Goal: Find specific page/section: Find specific page/section

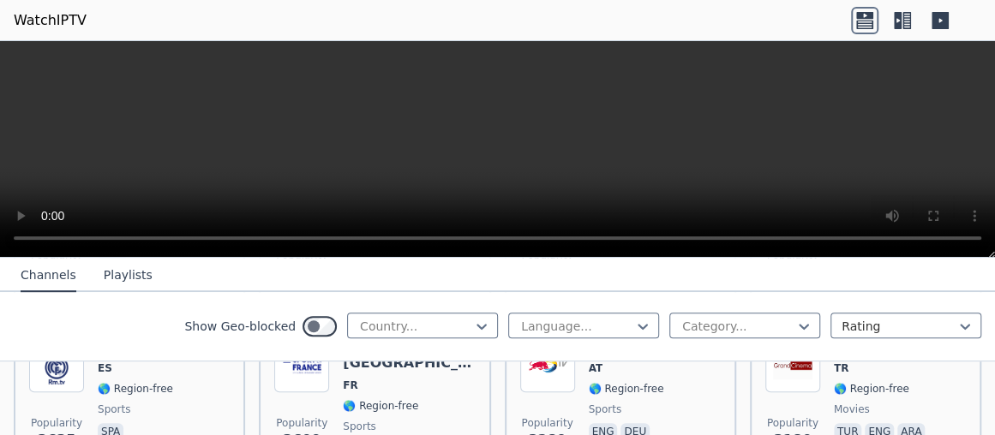
scroll to position [600, 0]
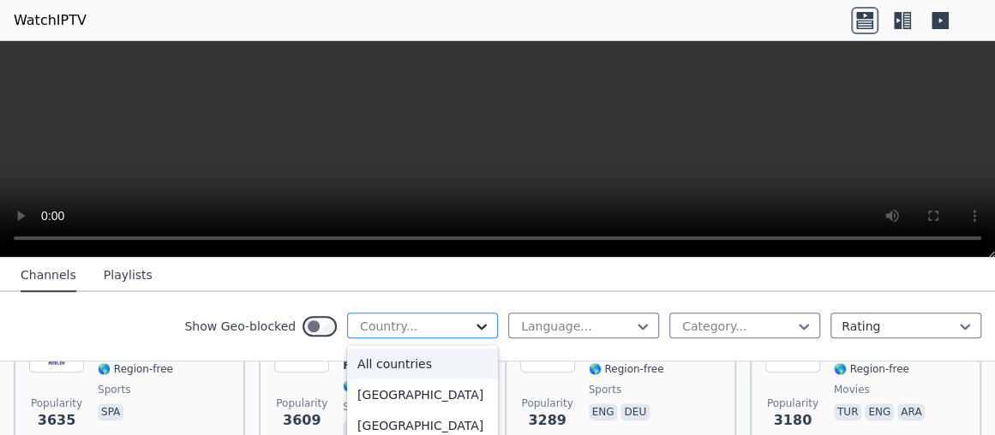
click at [473, 320] on icon at bounding box center [481, 326] width 17 height 17
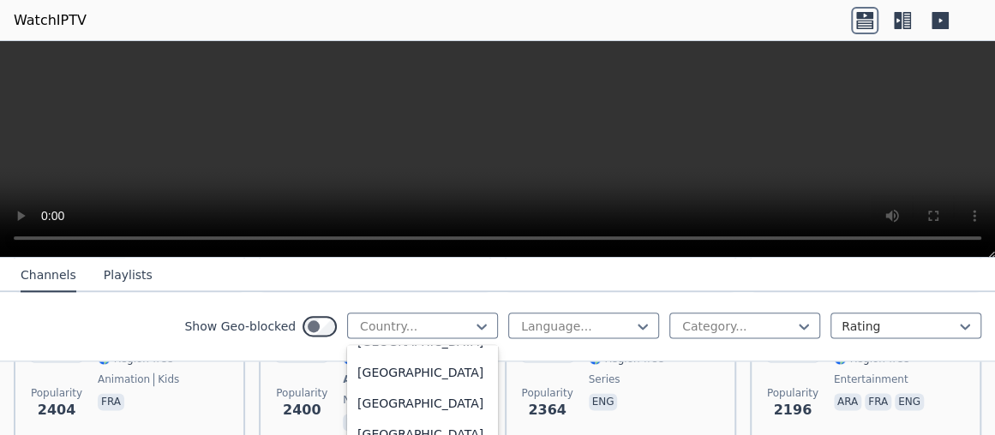
scroll to position [1029, 0]
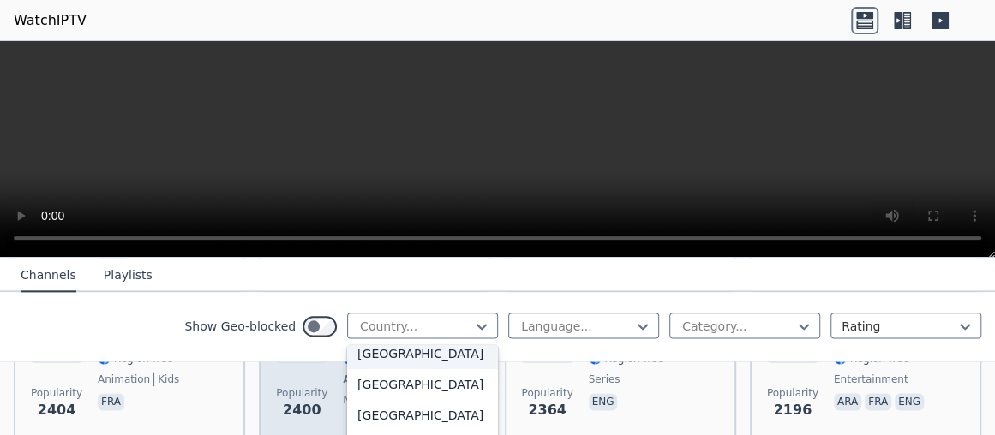
click at [387, 368] on div "[GEOGRAPHIC_DATA]" at bounding box center [422, 354] width 151 height 31
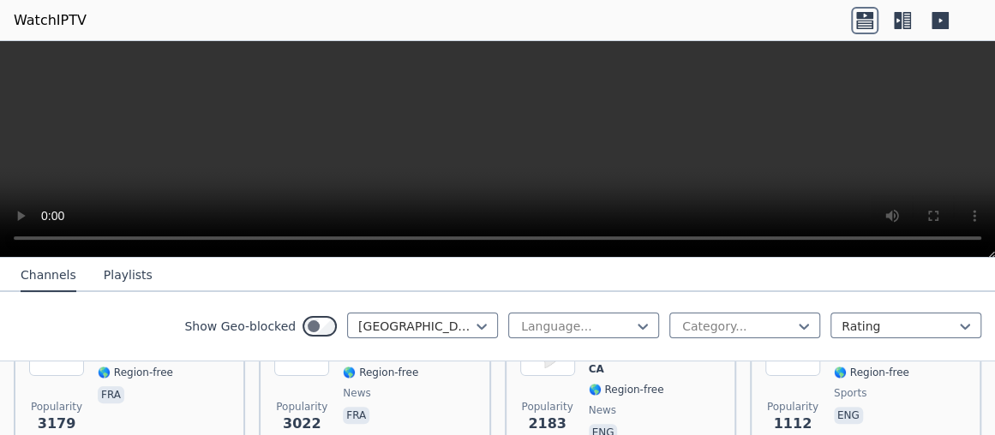
scroll to position [171, 0]
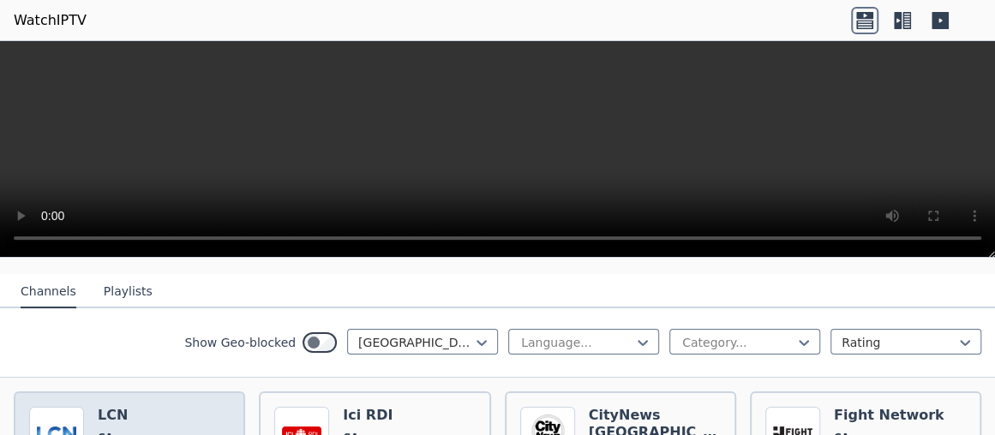
click at [76, 410] on img at bounding box center [56, 434] width 55 height 55
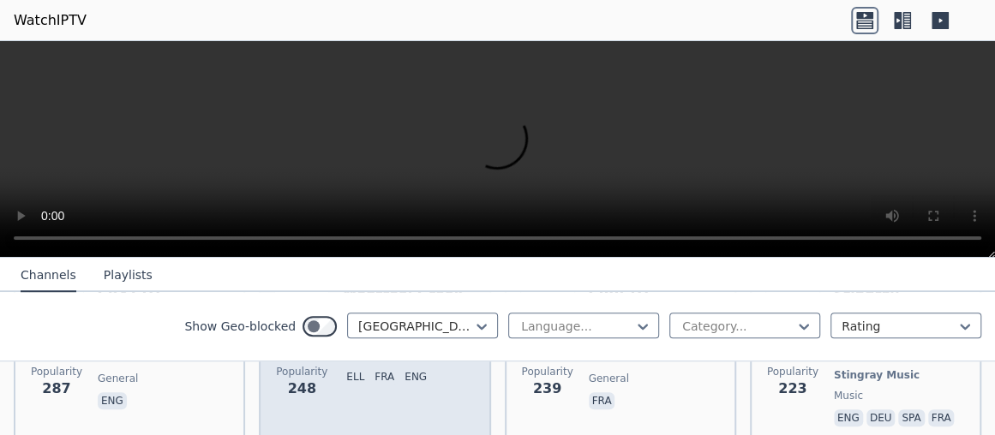
scroll to position [600, 0]
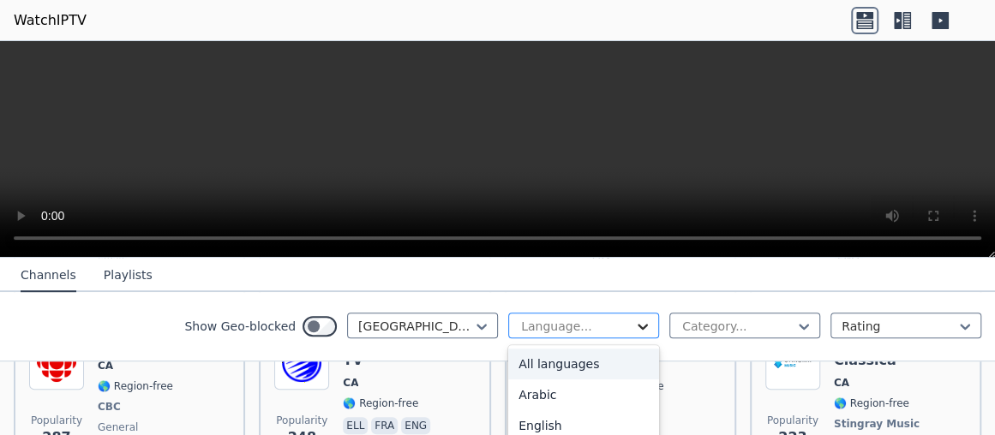
click at [634, 323] on icon at bounding box center [642, 326] width 17 height 17
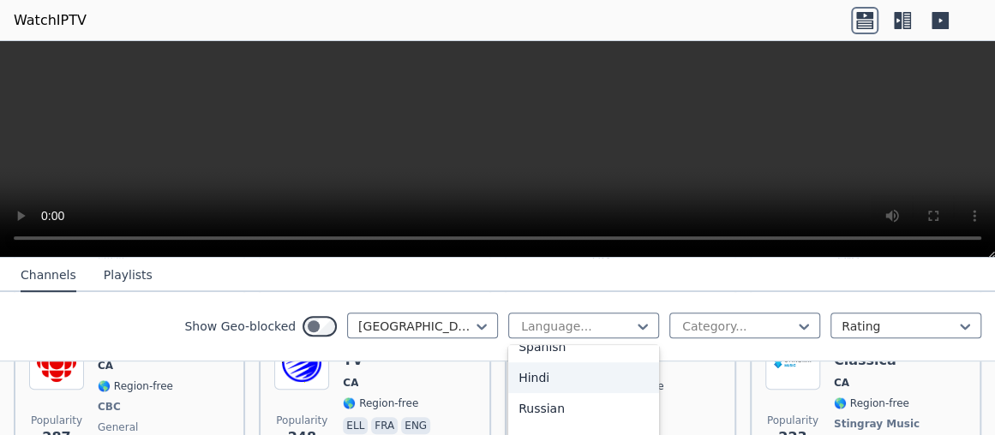
scroll to position [86, 0]
click at [532, 369] on div "French" at bounding box center [583, 371] width 151 height 31
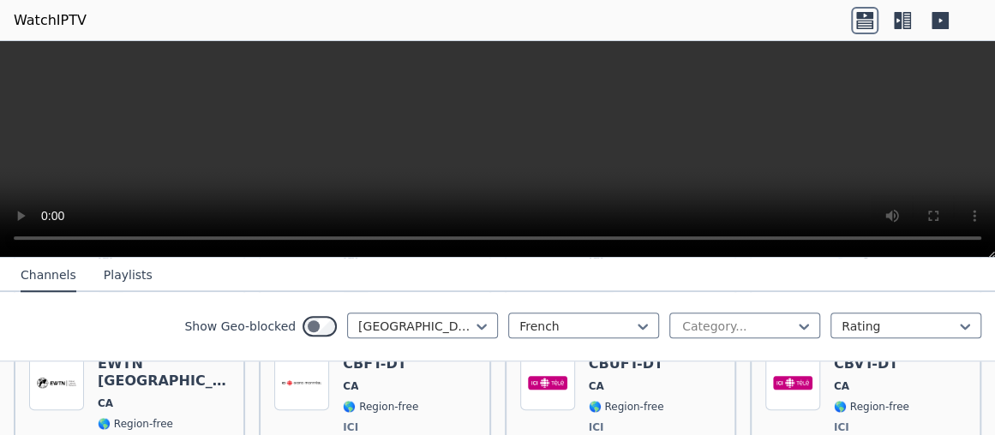
scroll to position [686, 0]
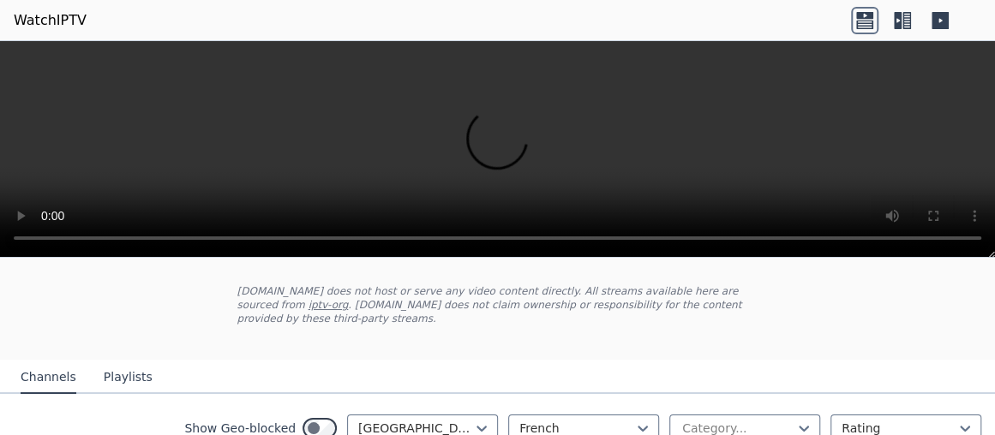
scroll to position [171, 0]
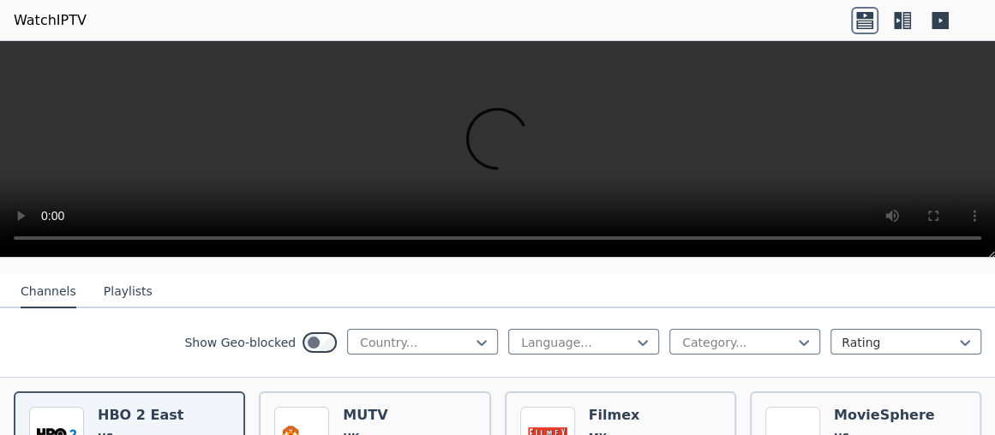
scroll to position [86, 0]
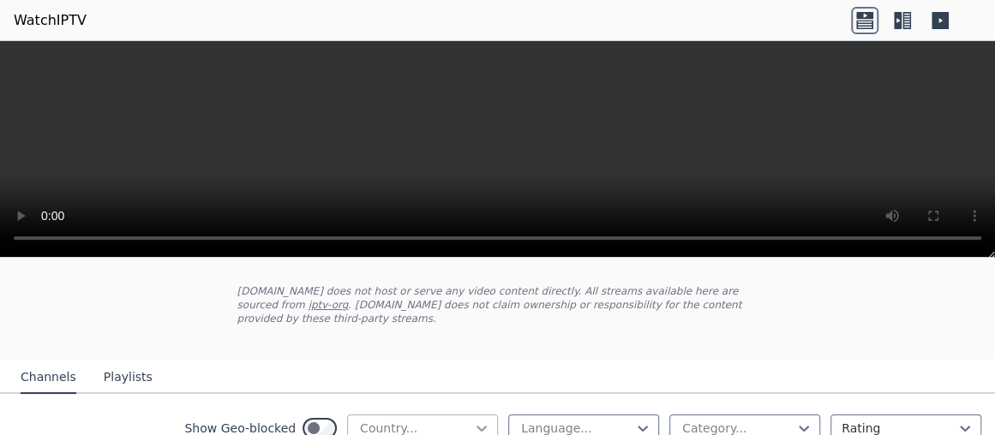
click at [474, 420] on icon at bounding box center [481, 428] width 17 height 17
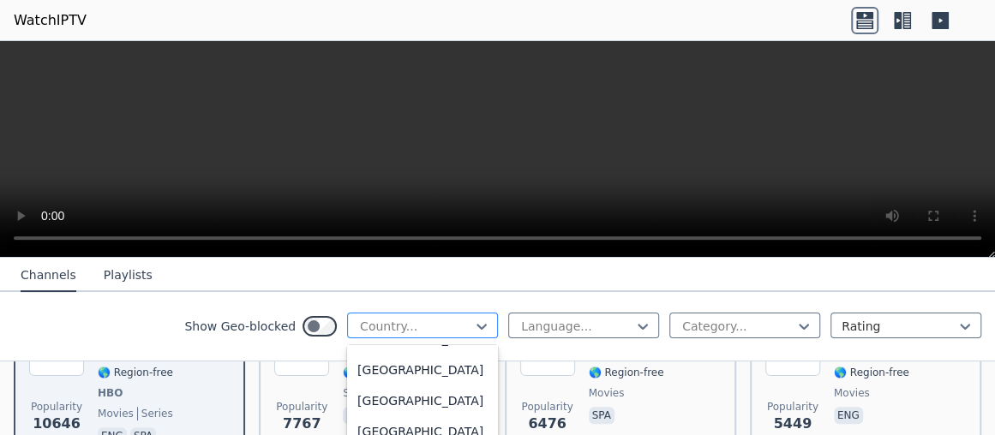
scroll to position [1029, 0]
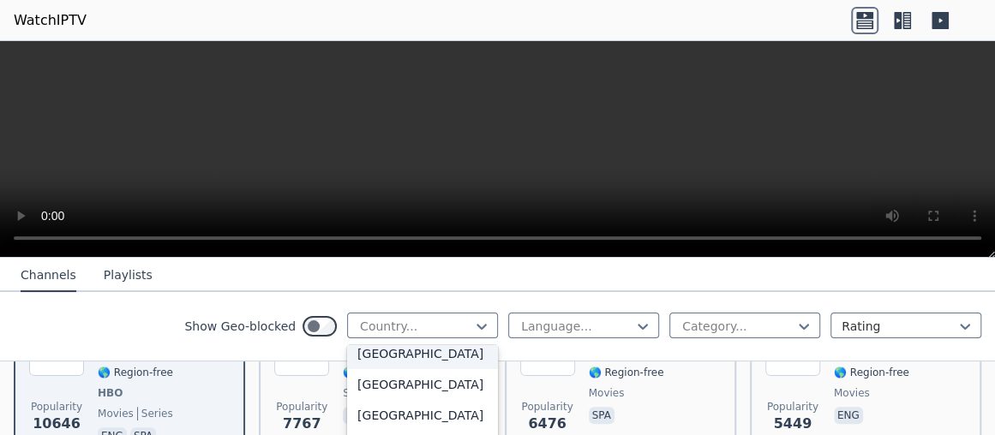
click at [369, 364] on div "[GEOGRAPHIC_DATA]" at bounding box center [422, 354] width 151 height 31
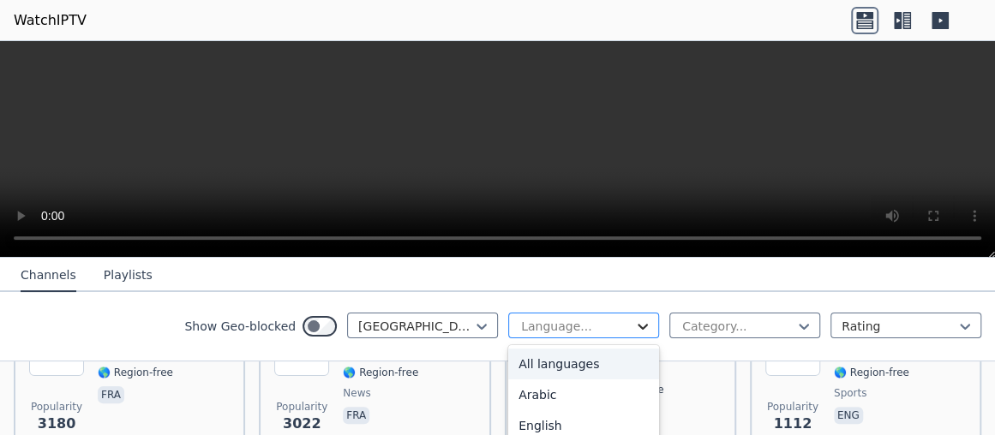
click at [634, 321] on icon at bounding box center [642, 326] width 17 height 17
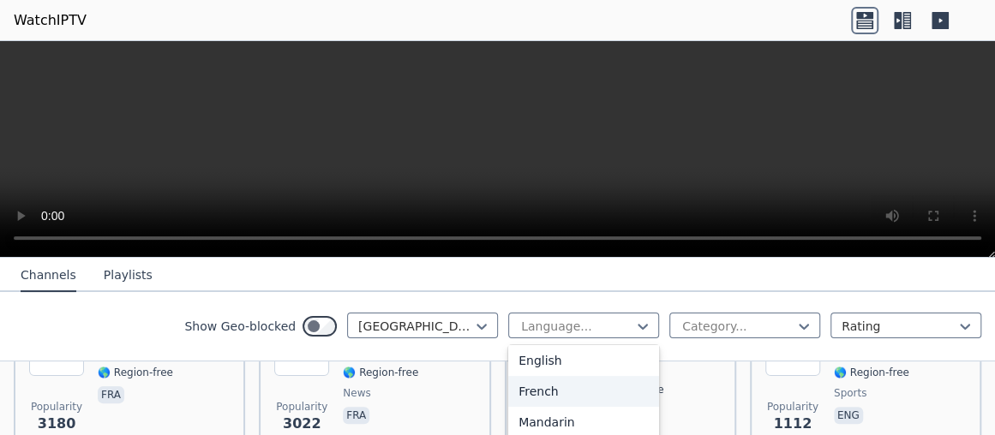
scroll to position [86, 0]
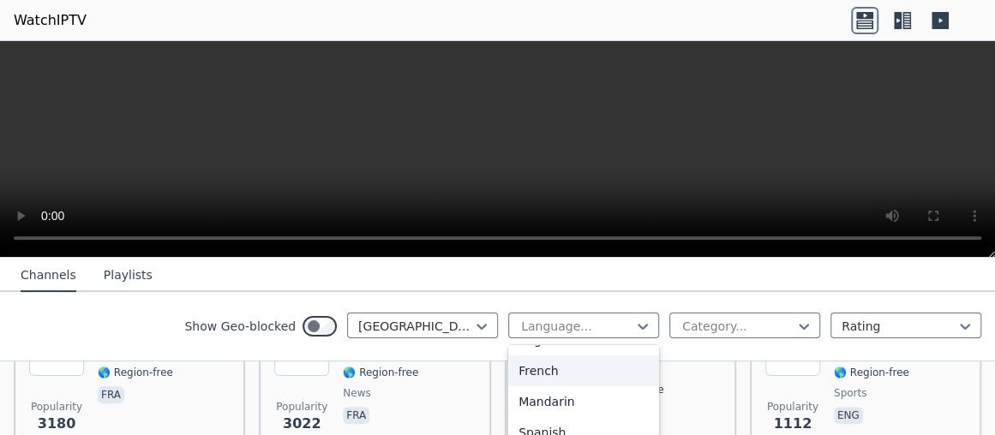
click at [531, 369] on div "French" at bounding box center [583, 371] width 151 height 31
